Goal: Check status: Check status

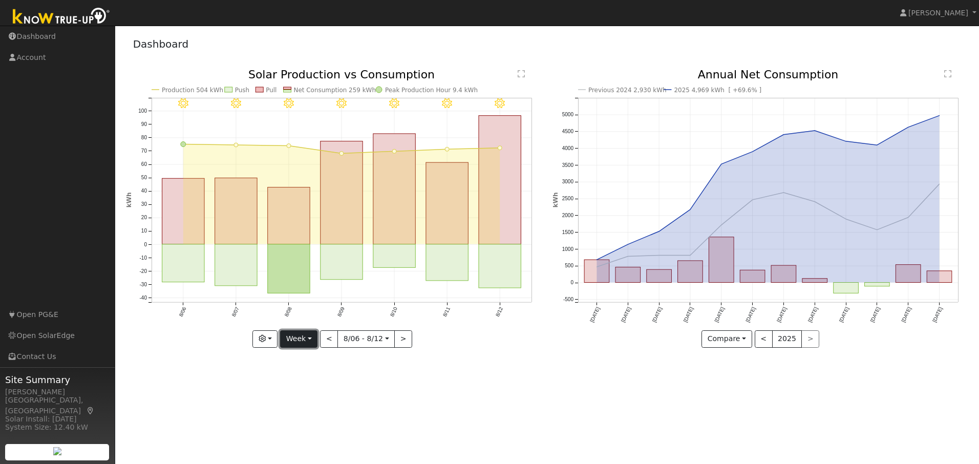
click at [310, 339] on button "Week" at bounding box center [298, 338] width 37 height 17
click at [303, 360] on link "Day" at bounding box center [316, 360] width 71 height 14
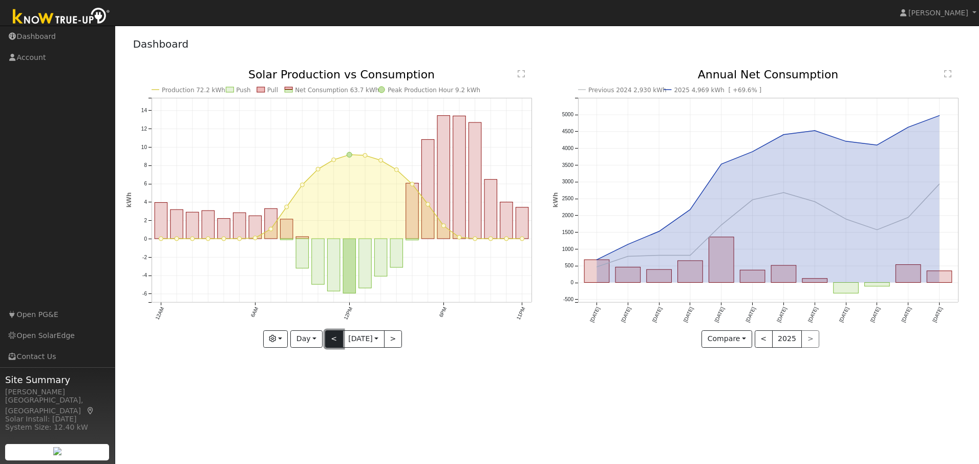
click at [328, 338] on button "<" at bounding box center [334, 338] width 18 height 17
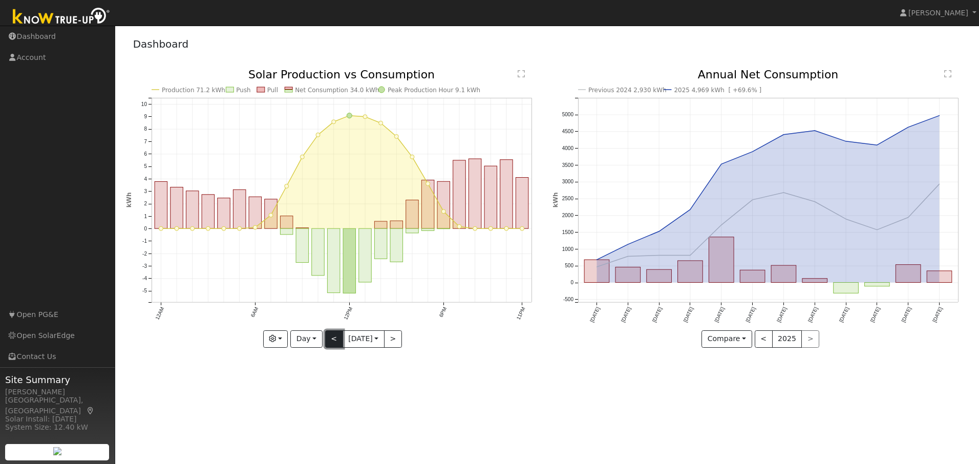
click at [328, 338] on button "<" at bounding box center [334, 338] width 18 height 17
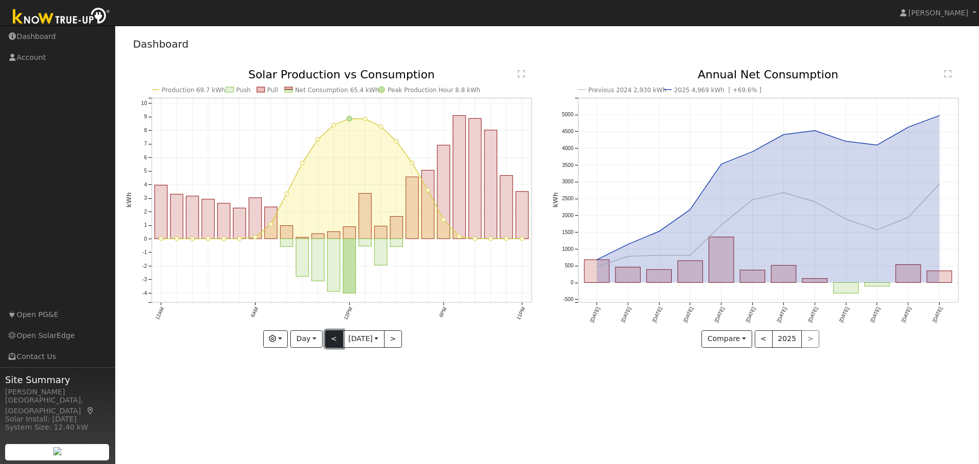
click at [328, 338] on button "<" at bounding box center [334, 338] width 18 height 17
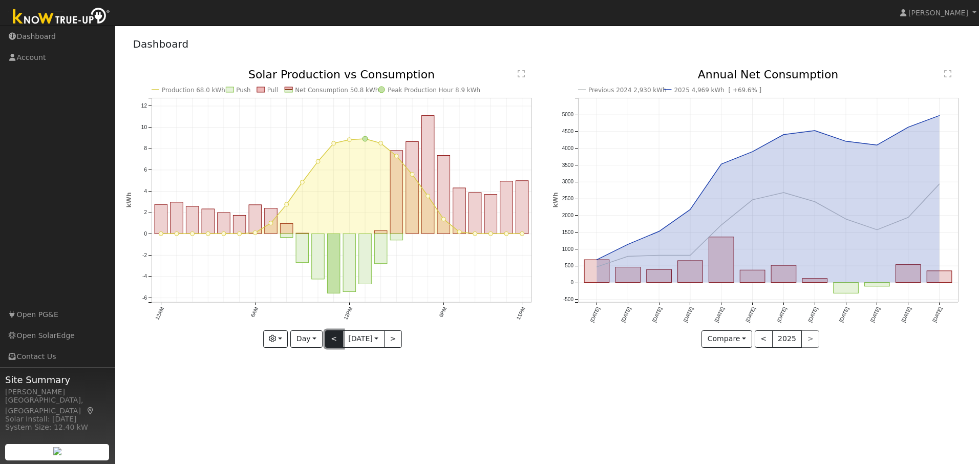
click at [328, 338] on button "<" at bounding box center [334, 338] width 18 height 17
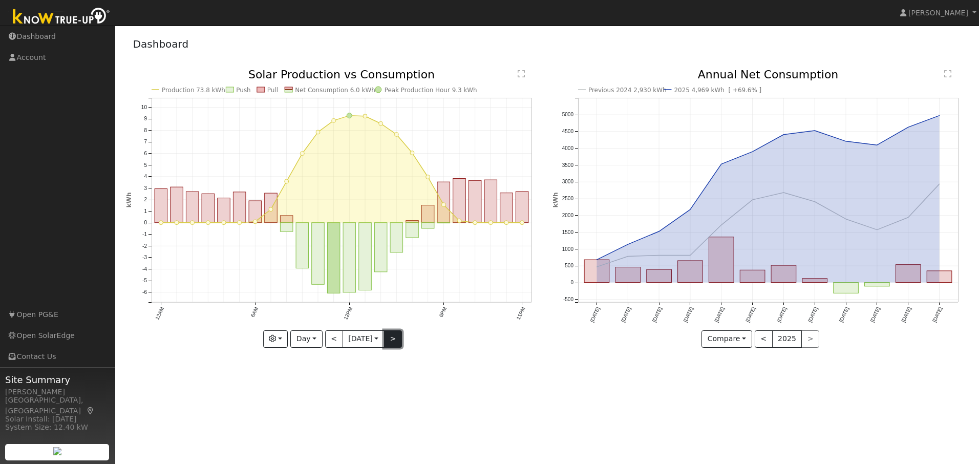
click at [391, 340] on button ">" at bounding box center [393, 338] width 18 height 17
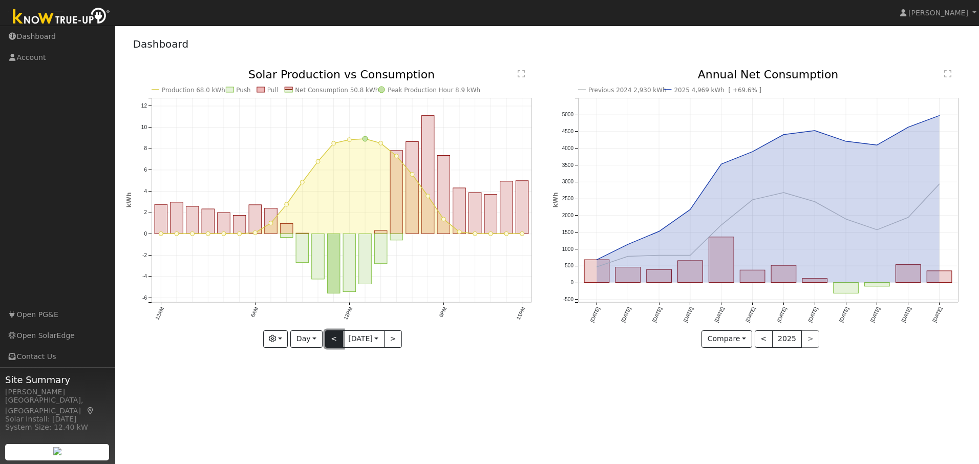
click at [331, 337] on button "<" at bounding box center [334, 338] width 18 height 17
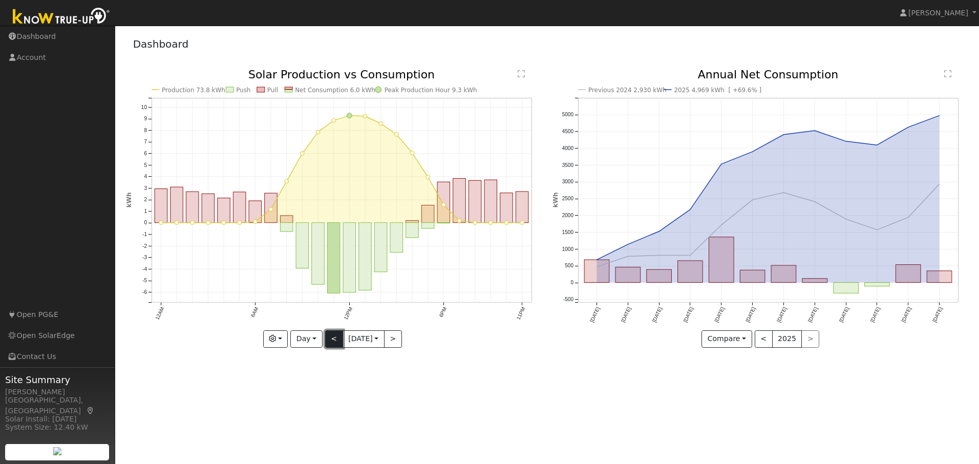
click at [333, 338] on button "<" at bounding box center [334, 338] width 18 height 17
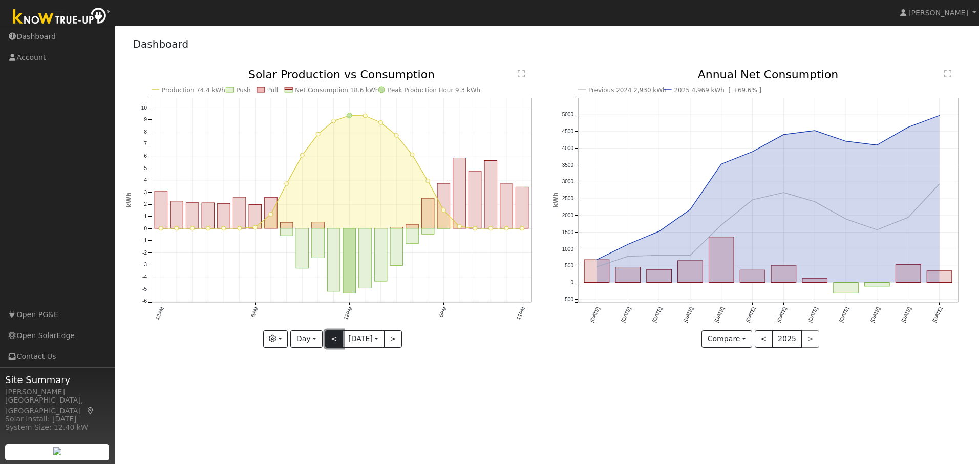
click at [333, 338] on button "<" at bounding box center [334, 338] width 18 height 17
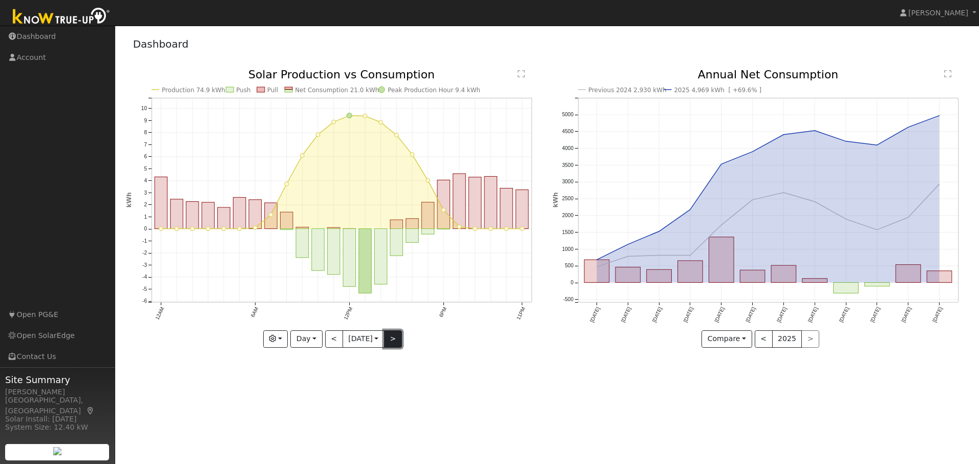
click at [399, 337] on button ">" at bounding box center [393, 338] width 18 height 17
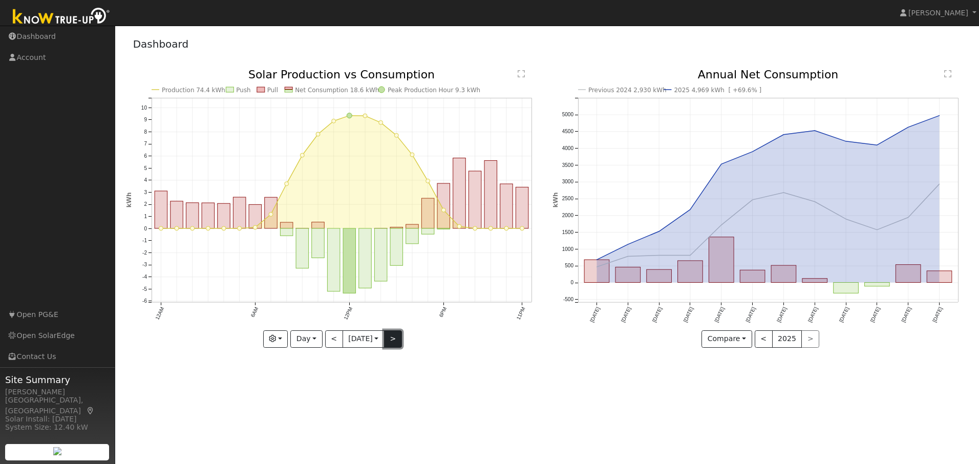
click at [397, 338] on button ">" at bounding box center [393, 338] width 18 height 17
type input "2025-08-08"
